Goal: Task Accomplishment & Management: Use online tool/utility

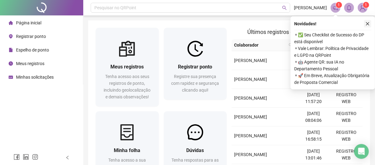
click at [370, 23] on button "button" at bounding box center [367, 23] width 7 height 7
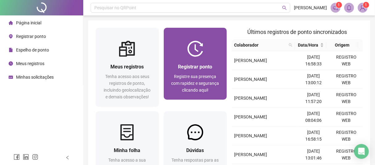
click at [184, 58] on div "Registrar ponto Registre sua presença com rapidez e segurança clicando aqui!" at bounding box center [195, 78] width 63 height 43
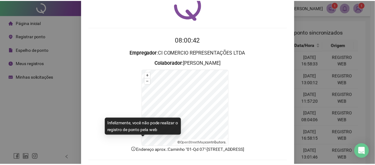
scroll to position [60, 0]
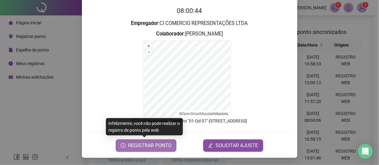
click at [137, 146] on span "REGISTRAR PONTO" at bounding box center [149, 145] width 43 height 7
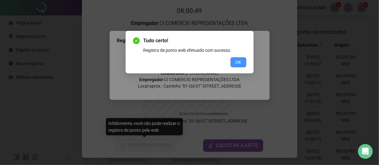
click at [235, 62] on button "OK" at bounding box center [239, 62] width 16 height 10
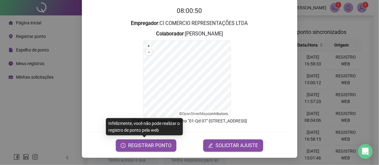
click at [29, 107] on div "Registro de ponto web 08:00:50 Empregador : CI COMERCIO REPRESENTAÇÕES LTDA Col…" at bounding box center [189, 82] width 379 height 165
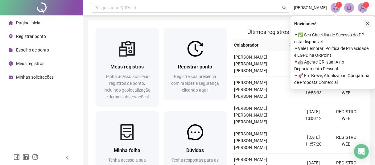
click at [367, 25] on icon "close" at bounding box center [367, 24] width 4 height 4
